Goal: Task Accomplishment & Management: Manage account settings

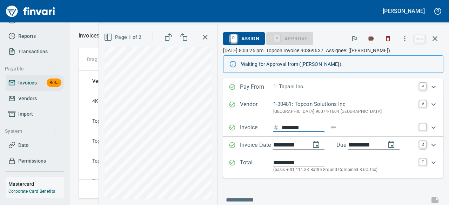
scroll to position [117, 351]
click at [406, 42] on icon "button" at bounding box center [404, 38] width 7 height 7
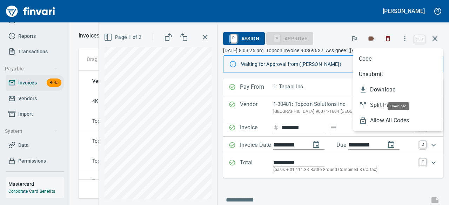
click at [390, 92] on span "Download" at bounding box center [403, 90] width 67 height 8
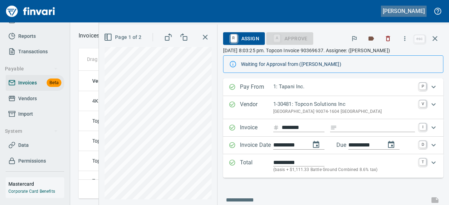
click at [407, 12] on h5 "[PERSON_NAME]" at bounding box center [404, 10] width 42 height 7
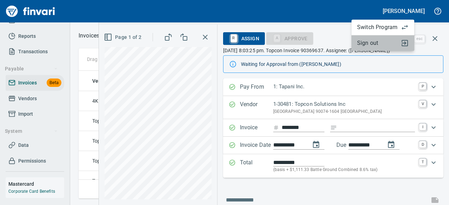
click at [386, 44] on span "Sign out" at bounding box center [377, 43] width 40 height 8
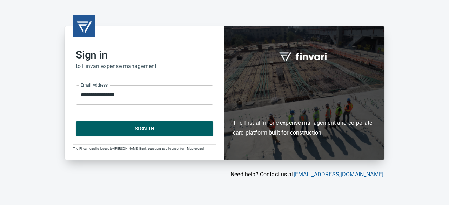
click at [127, 128] on span "Sign In" at bounding box center [144, 128] width 122 height 9
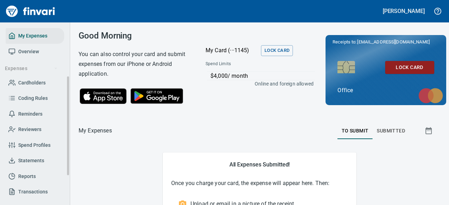
scroll to position [35, 0]
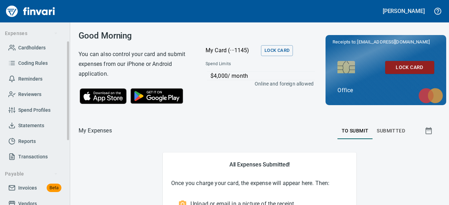
click at [16, 190] on span "Invoices Beta" at bounding box center [34, 188] width 53 height 9
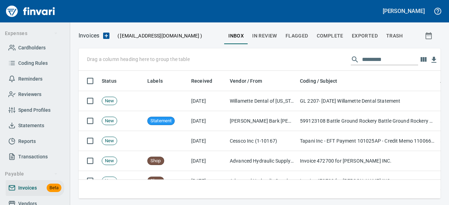
scroll to position [117, 351]
click at [371, 35] on span "Exported" at bounding box center [365, 36] width 26 height 9
click at [362, 60] on input "text" at bounding box center [390, 59] width 56 height 11
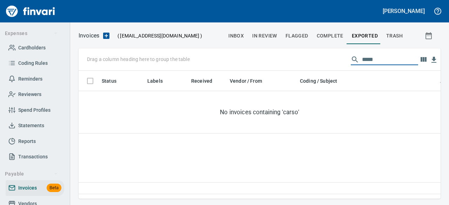
type input "******"
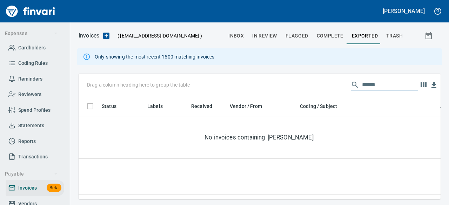
scroll to position [93, 351]
click at [330, 36] on span "Complete" at bounding box center [330, 36] width 27 height 9
click at [400, 8] on h5 "[PERSON_NAME]" at bounding box center [404, 10] width 42 height 7
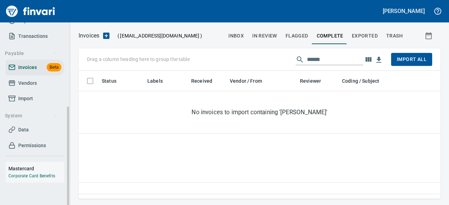
scroll to position [156, 0]
click at [415, 11] on h5 "[PERSON_NAME]" at bounding box center [404, 10] width 42 height 7
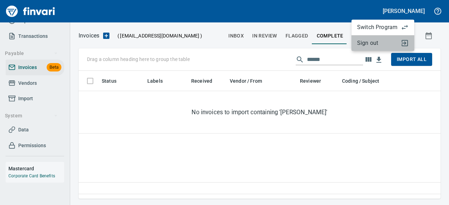
click at [374, 46] on span "Sign out" at bounding box center [377, 43] width 40 height 8
